Goal: Navigation & Orientation: Understand site structure

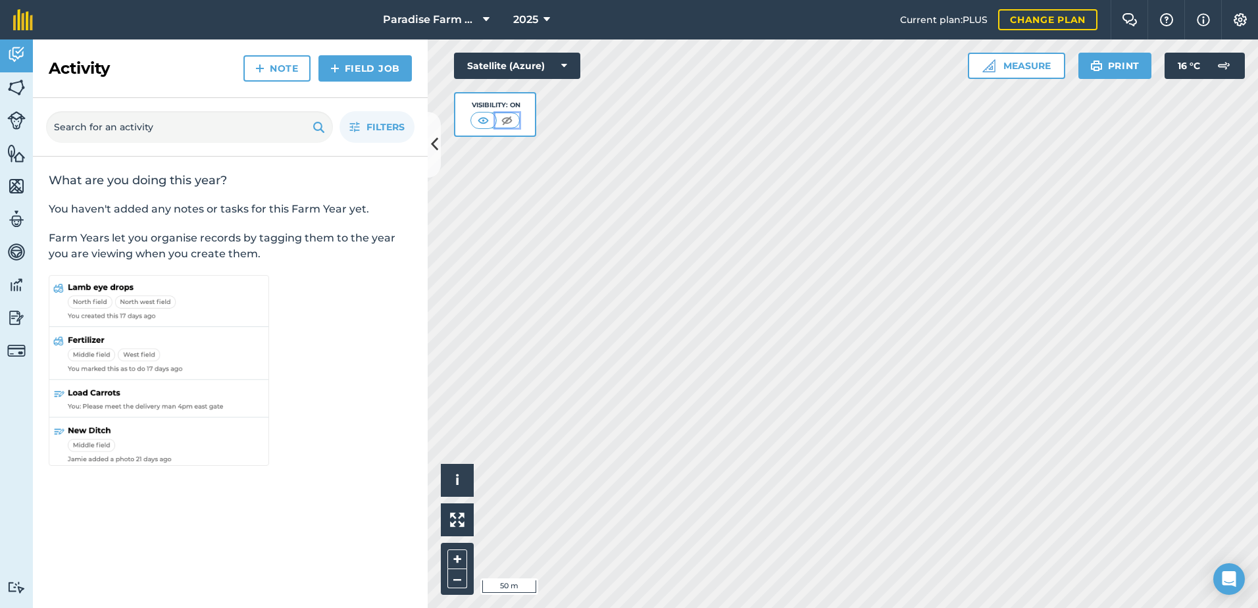
click at [501, 118] on img at bounding box center [507, 120] width 16 height 13
click at [484, 118] on img at bounding box center [484, 120] width 16 height 13
click at [14, 78] on img at bounding box center [16, 88] width 18 height 20
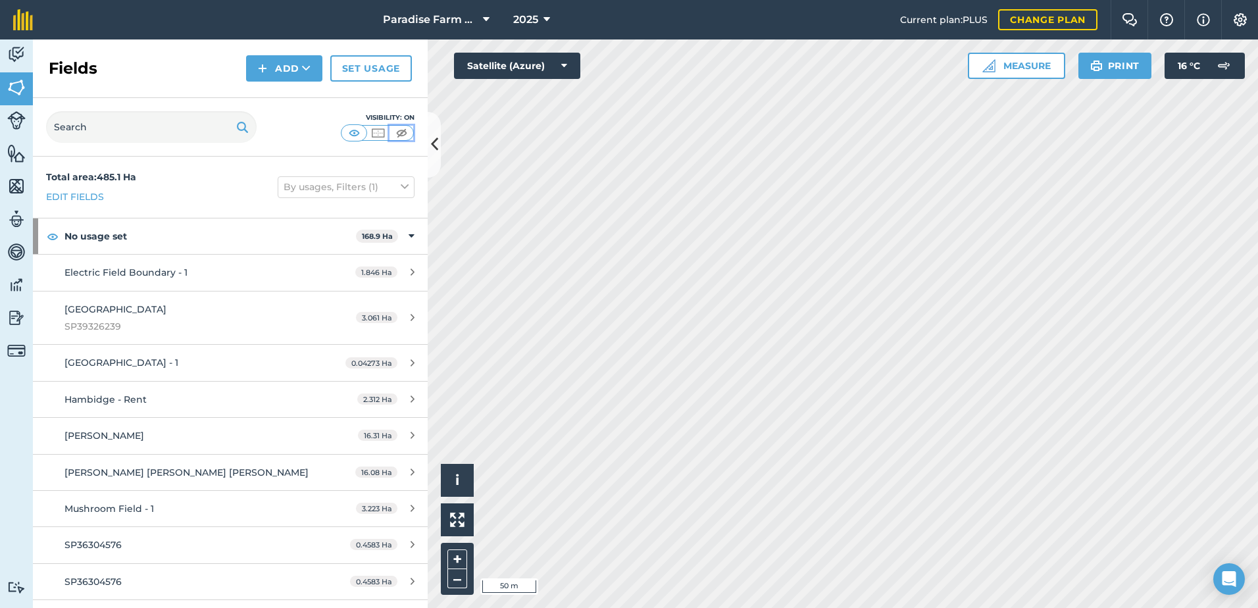
click at [406, 132] on img at bounding box center [402, 132] width 16 height 13
click at [21, 125] on img at bounding box center [16, 120] width 18 height 18
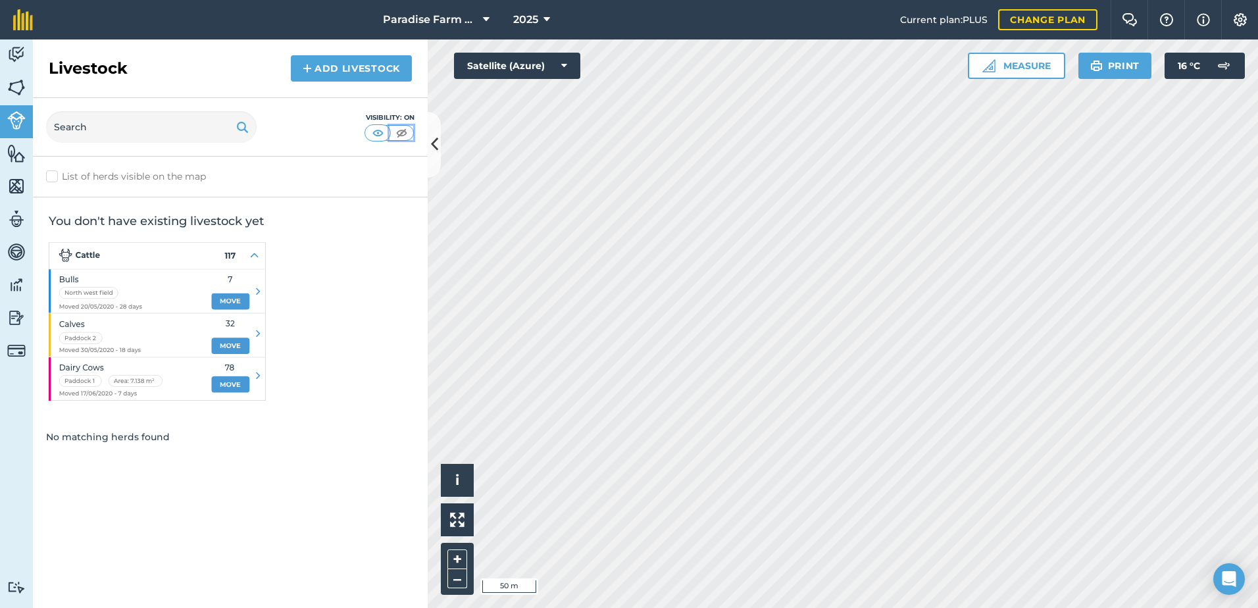
click at [404, 132] on img at bounding box center [402, 132] width 16 height 13
click at [24, 161] on img at bounding box center [16, 153] width 18 height 20
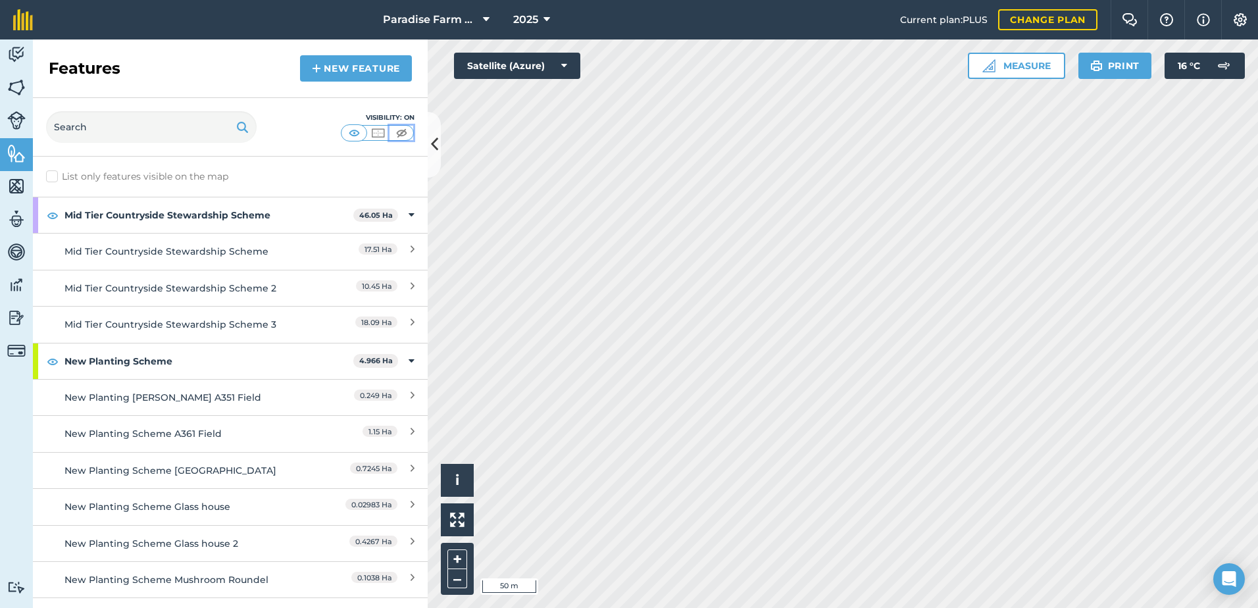
click at [406, 132] on img at bounding box center [402, 132] width 16 height 13
click at [574, 0] on html "Paradise Farm Estate Ltd 2025 Current plan : PLUS Change plan Farm Chat Help In…" at bounding box center [629, 304] width 1258 height 608
click at [575, 62] on button "Satellite (Azure)" at bounding box center [517, 66] width 126 height 26
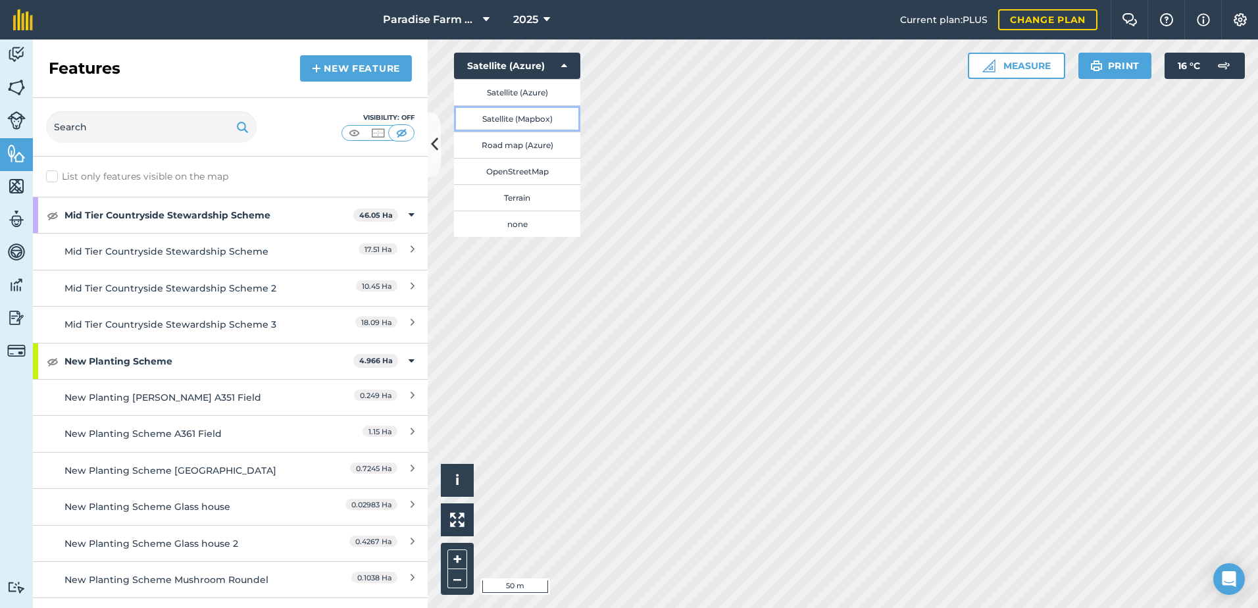
click at [540, 113] on button "Satellite (Mapbox)" at bounding box center [517, 118] width 126 height 26
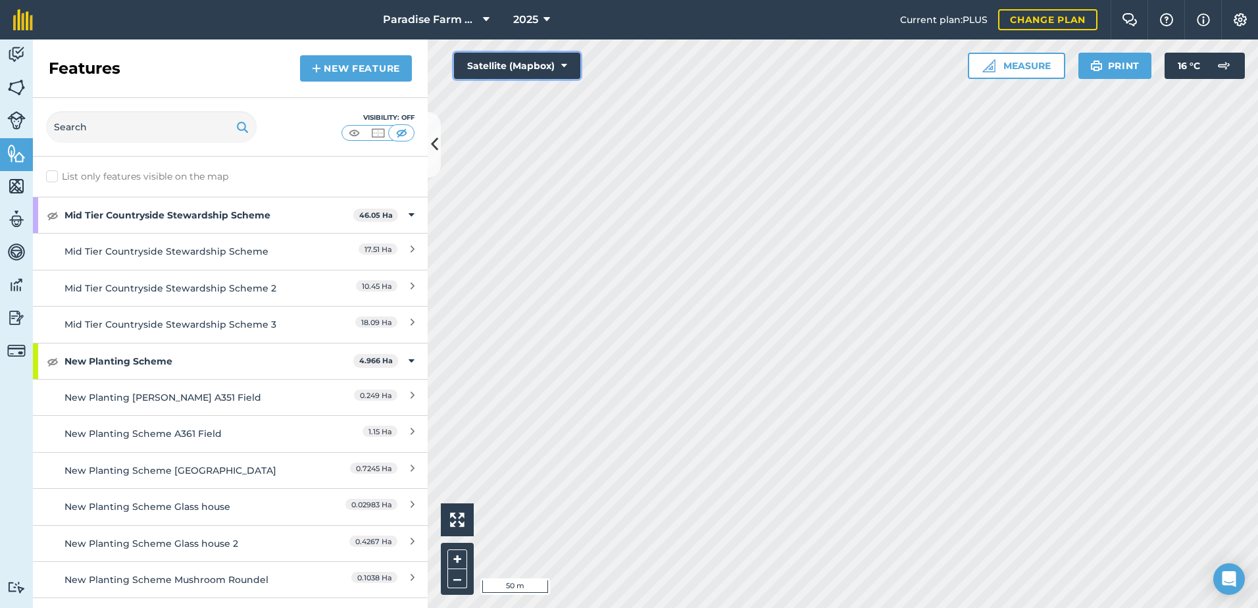
click at [561, 68] on button "Satellite (Mapbox)" at bounding box center [517, 66] width 126 height 26
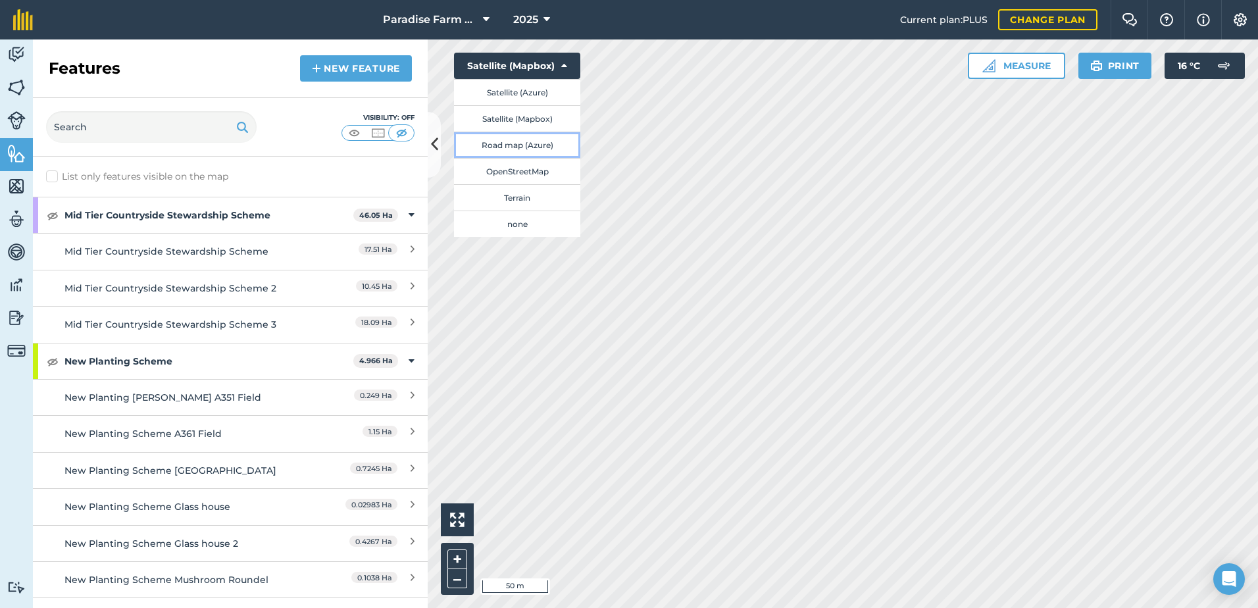
click at [546, 142] on button "Road map (Azure)" at bounding box center [517, 145] width 126 height 26
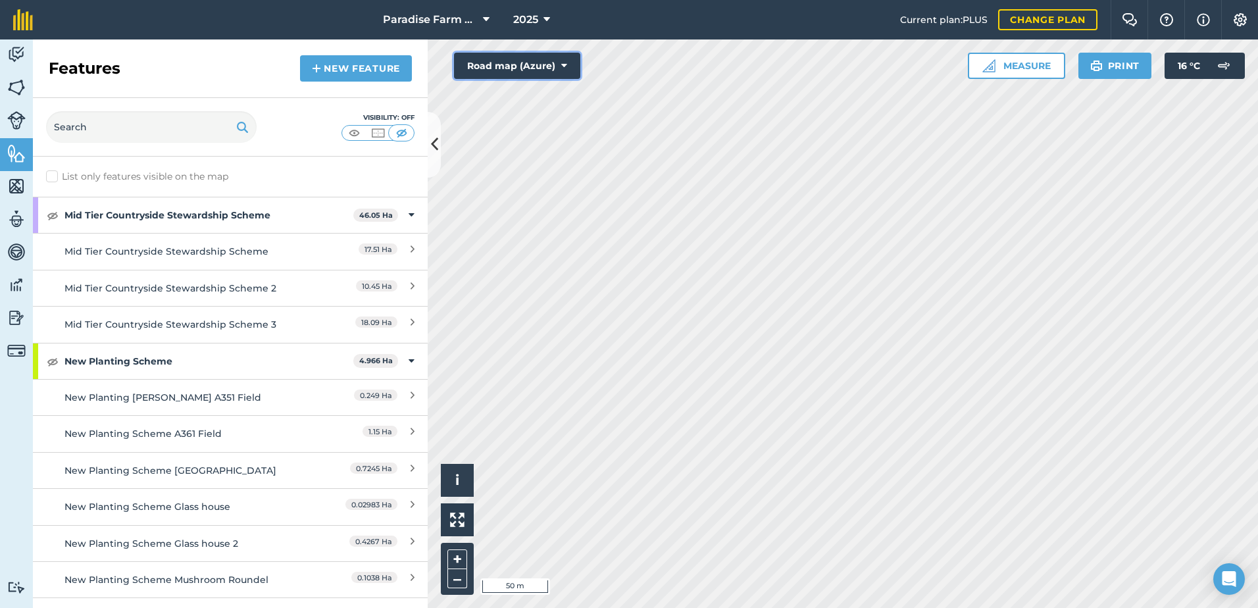
click at [557, 71] on button "Road map (Azure)" at bounding box center [517, 66] width 126 height 26
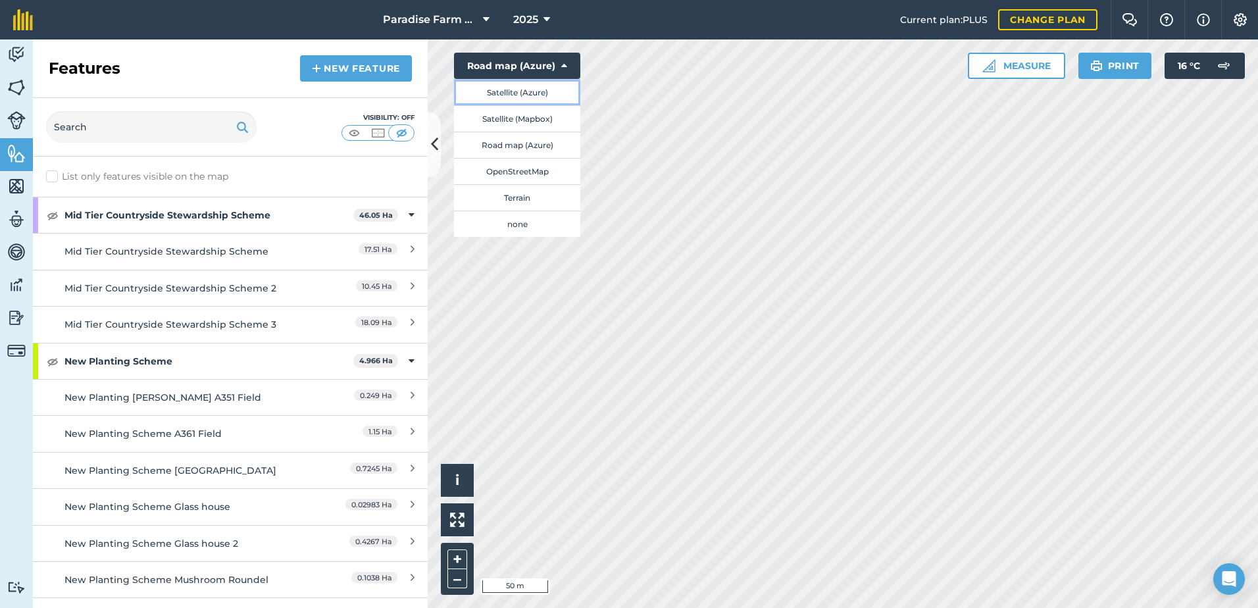
click at [534, 99] on button "Satellite (Azure)" at bounding box center [517, 92] width 126 height 26
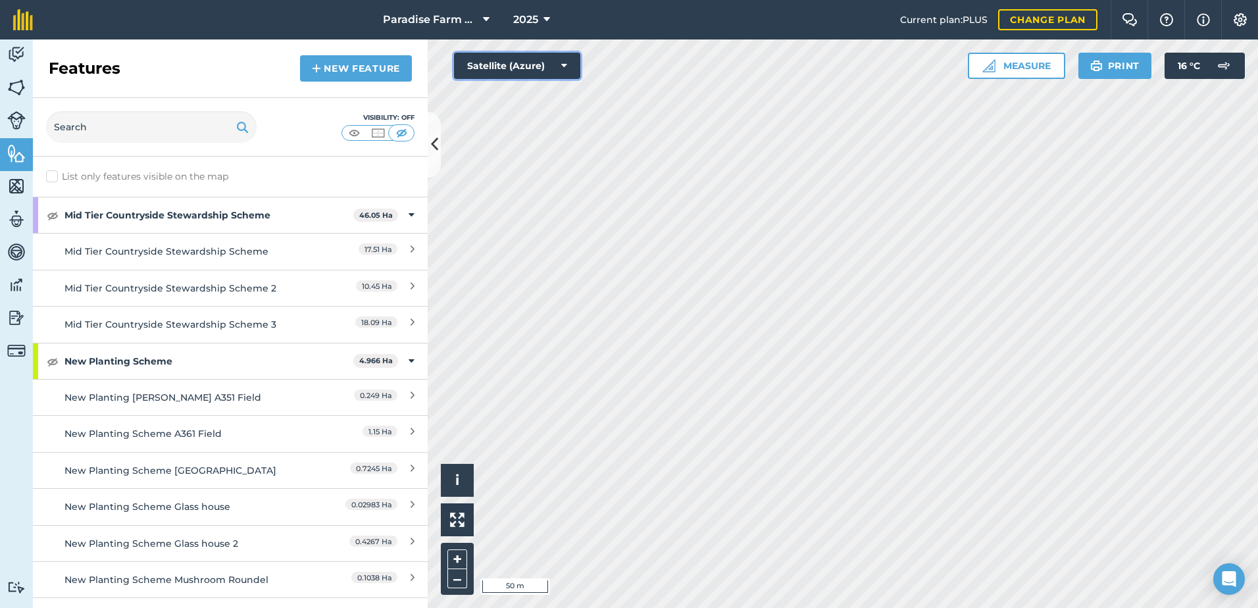
click at [546, 63] on button "Satellite (Azure)" at bounding box center [517, 66] width 126 height 26
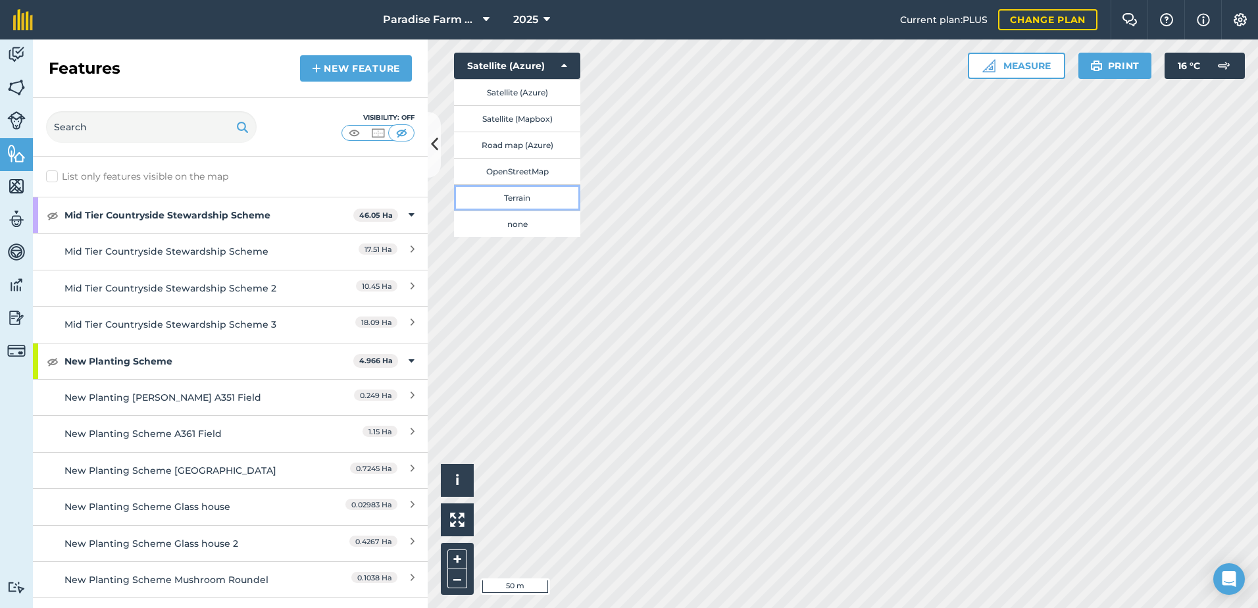
click at [528, 188] on button "Terrain" at bounding box center [517, 197] width 126 height 26
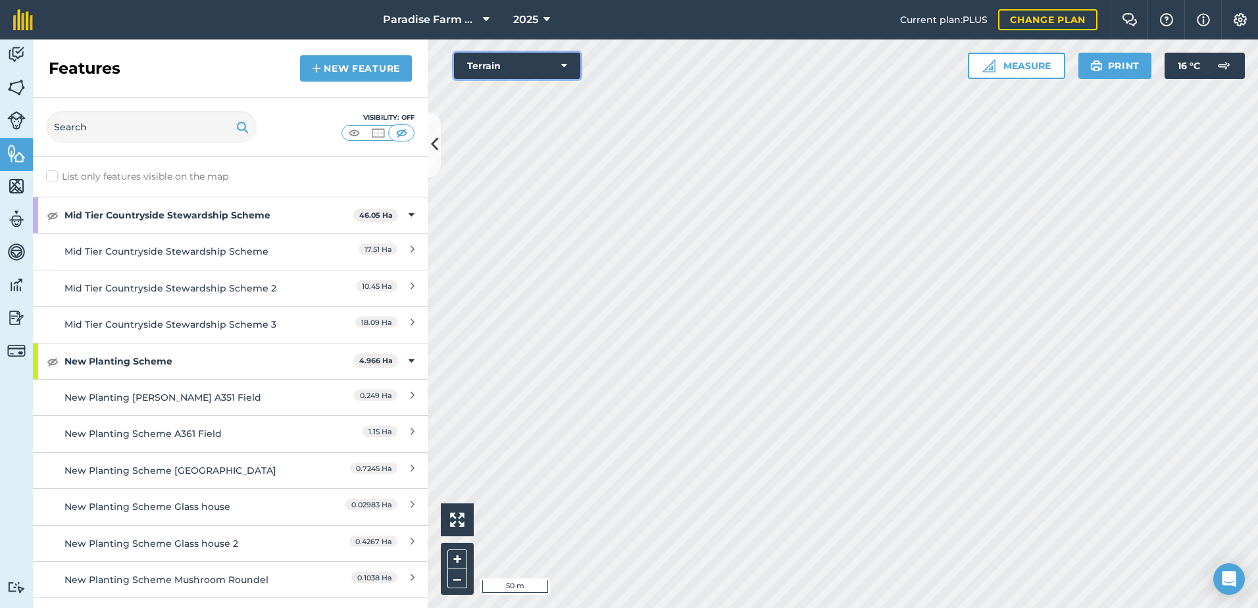
click at [568, 57] on button "Terrain" at bounding box center [517, 66] width 126 height 26
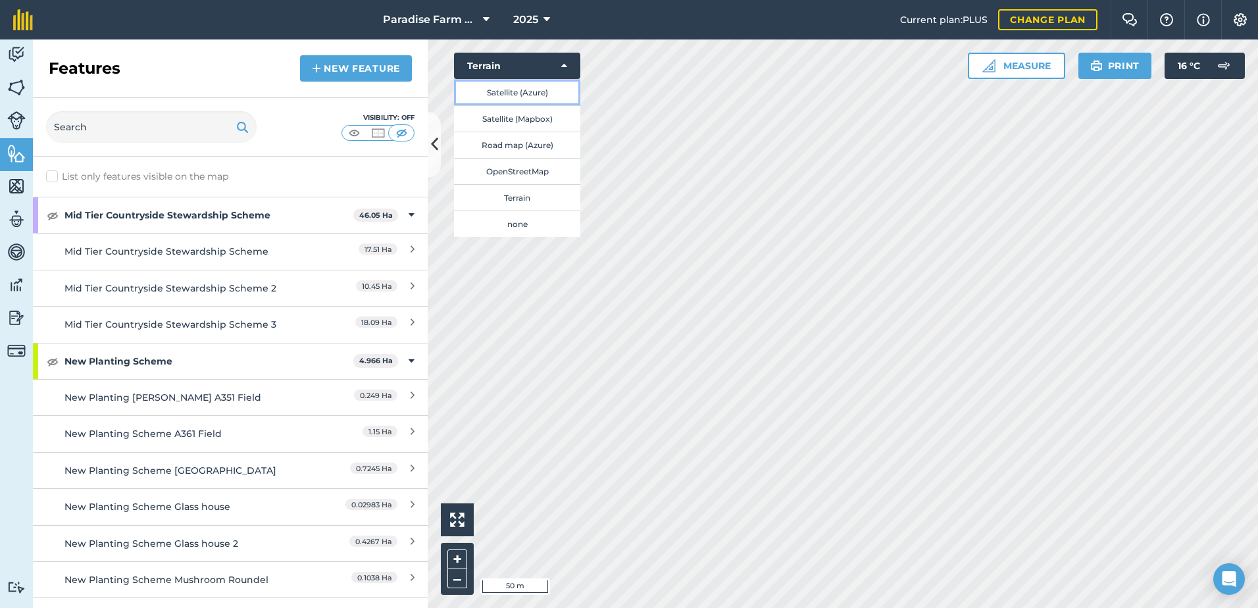
click at [524, 93] on button "Satellite (Azure)" at bounding box center [517, 92] width 126 height 26
